Goal: Check status

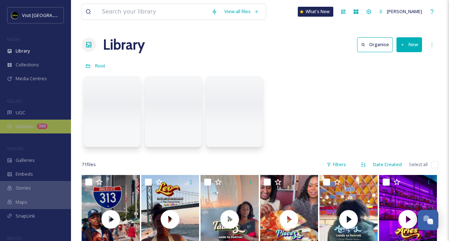
click at [40, 129] on div "Uploads 350" at bounding box center [35, 127] width 71 height 14
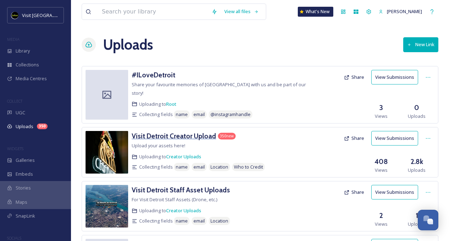
click at [182, 132] on h3 "Visit Detroit Creator Upload" at bounding box center [174, 136] width 84 height 9
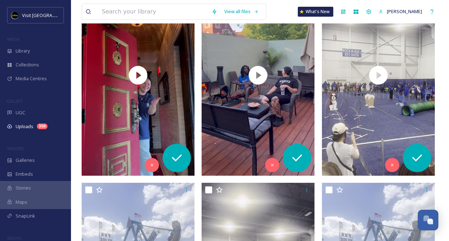
scroll to position [16, 0]
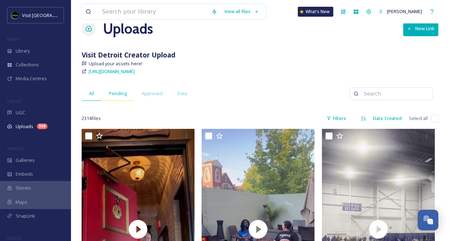
click at [118, 93] on span "Pending" at bounding box center [118, 93] width 18 height 7
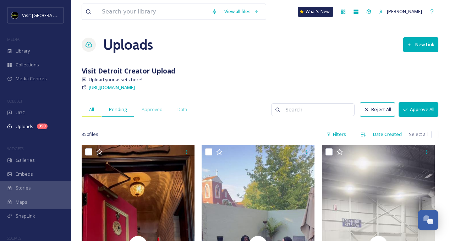
click at [90, 111] on span "All" at bounding box center [91, 109] width 5 height 7
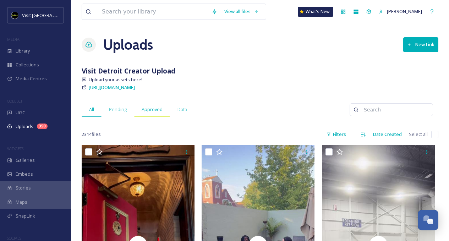
click at [153, 108] on span "Approved" at bounding box center [151, 109] width 21 height 7
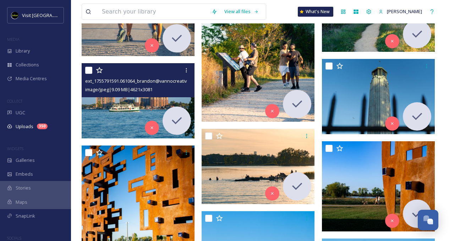
scroll to position [1352, 0]
